Goal: Information Seeking & Learning: Check status

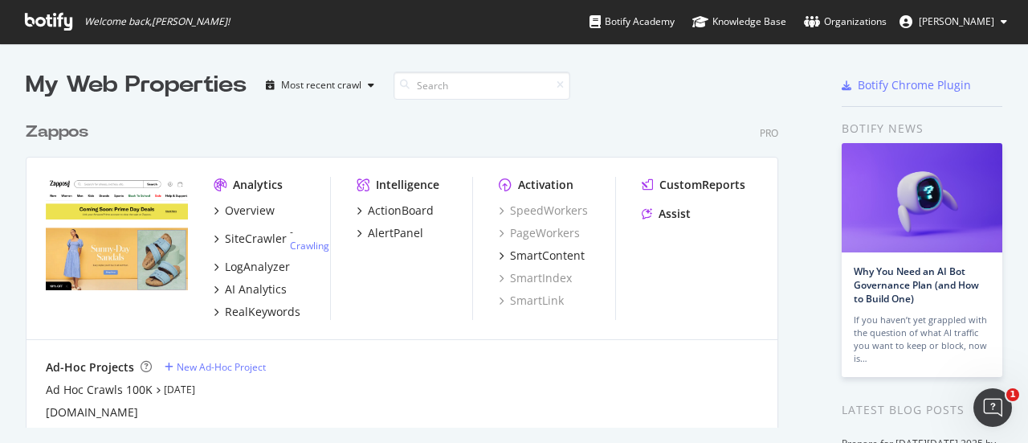
click at [74, 130] on div "Zappos" at bounding box center [57, 132] width 63 height 23
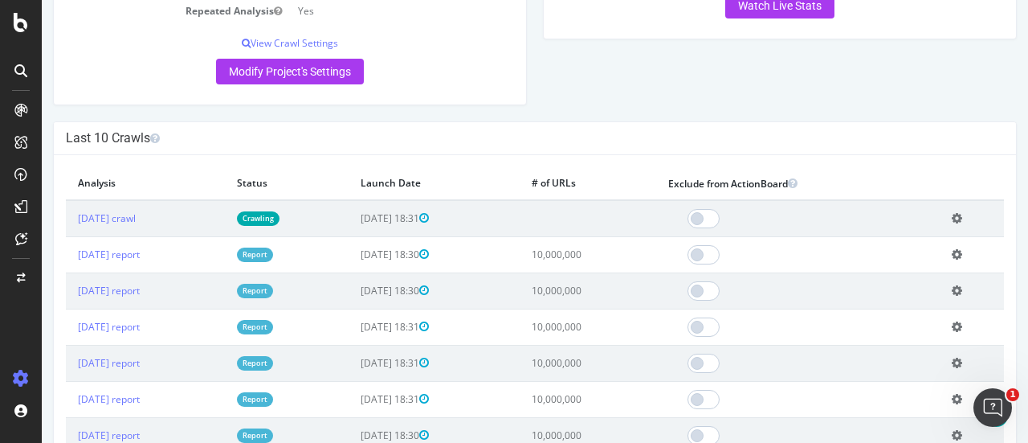
scroll to position [411, 0]
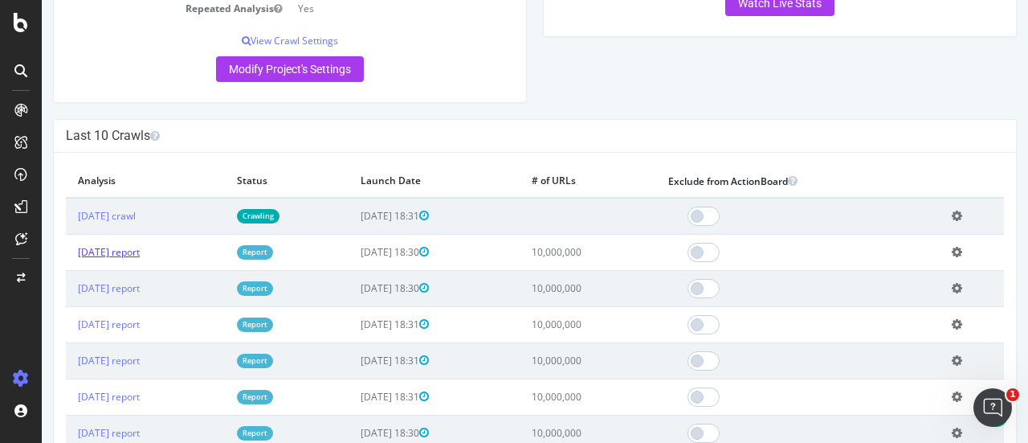
click at [127, 245] on link "[DATE] report" at bounding box center [109, 252] width 62 height 14
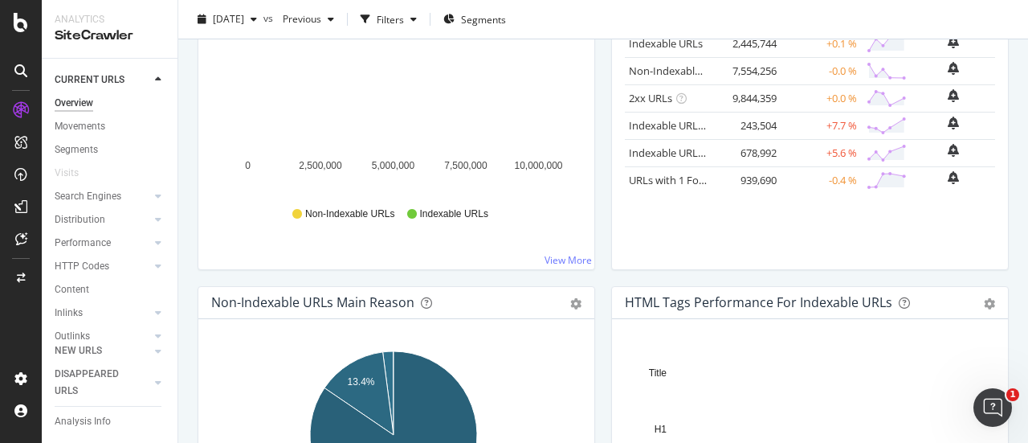
scroll to position [302, 0]
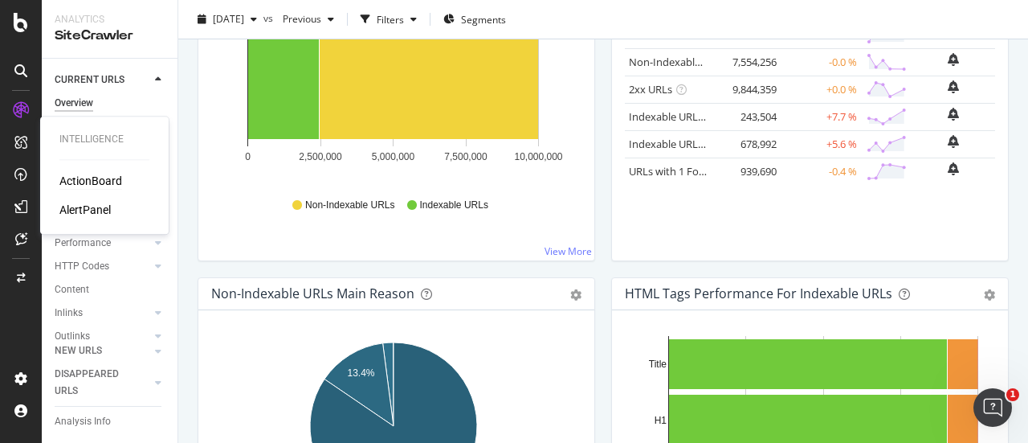
click at [91, 181] on div "ActionBoard" at bounding box center [90, 181] width 63 height 16
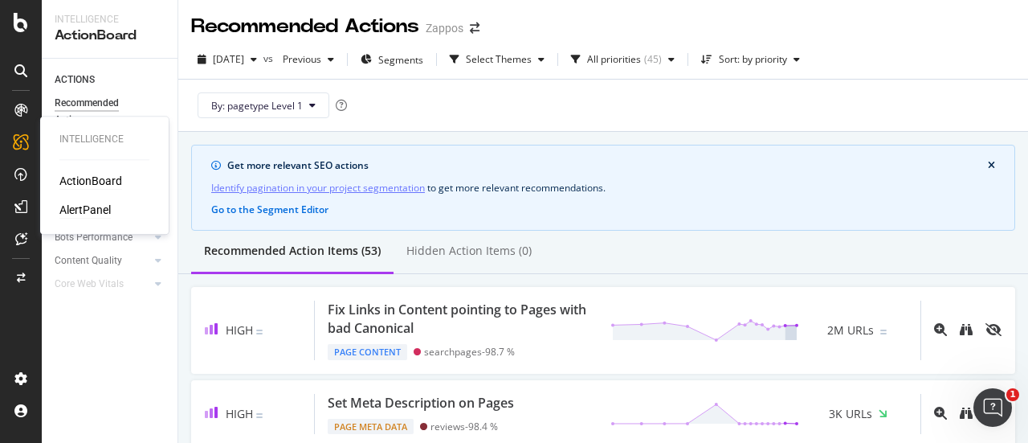
click at [75, 210] on div "AlertPanel" at bounding box center [84, 210] width 51 height 16
